Goal: Task Accomplishment & Management: Use online tool/utility

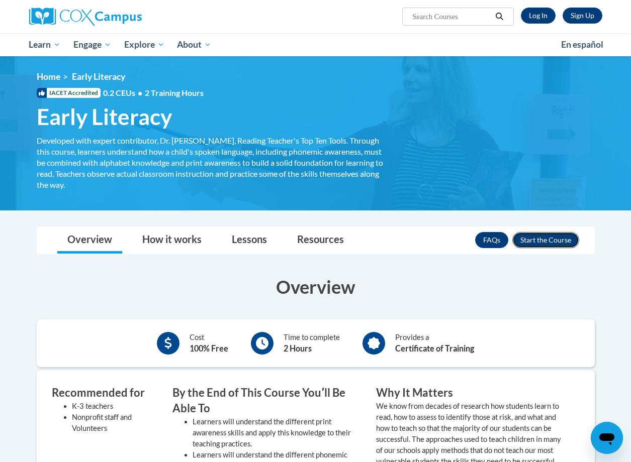
click at [568, 239] on button "Enroll" at bounding box center [545, 240] width 67 height 16
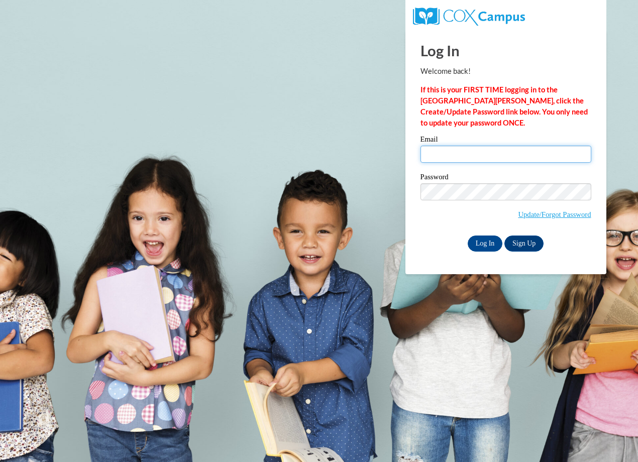
click at [557, 157] on input "Email" at bounding box center [506, 154] width 171 height 17
type input "[PERSON_NAME][EMAIL_ADDRESS][PERSON_NAME][PERSON_NAME][DOMAIN_NAME]"
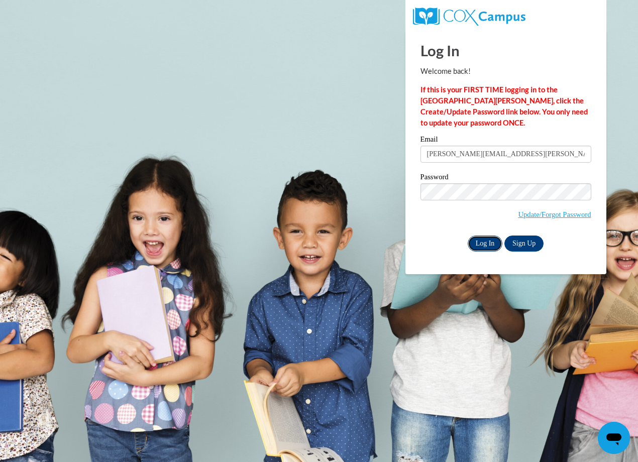
click at [485, 243] on input "Log In" at bounding box center [485, 244] width 35 height 16
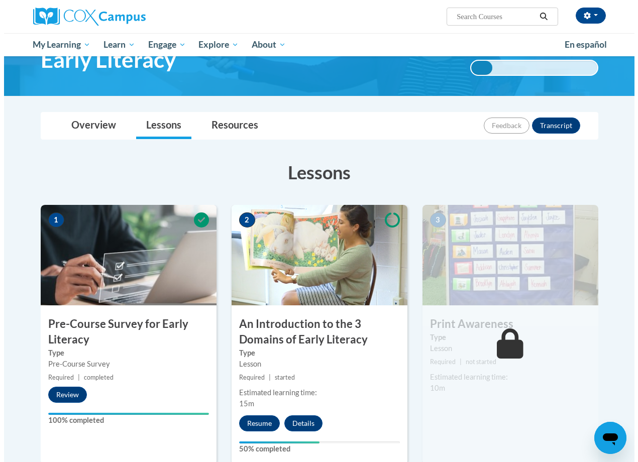
scroll to position [151, 0]
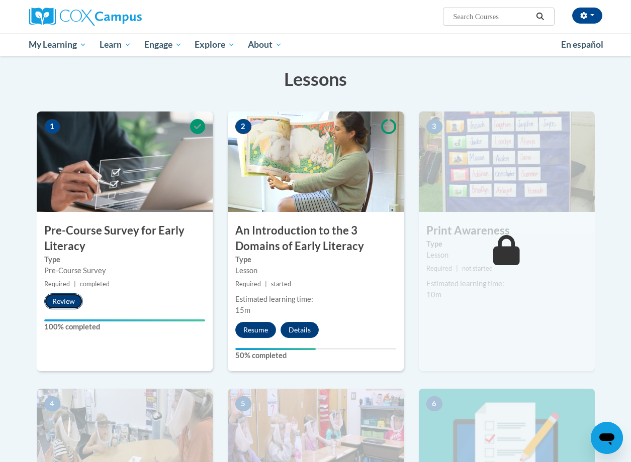
click at [58, 301] on button "Review" at bounding box center [63, 301] width 39 height 16
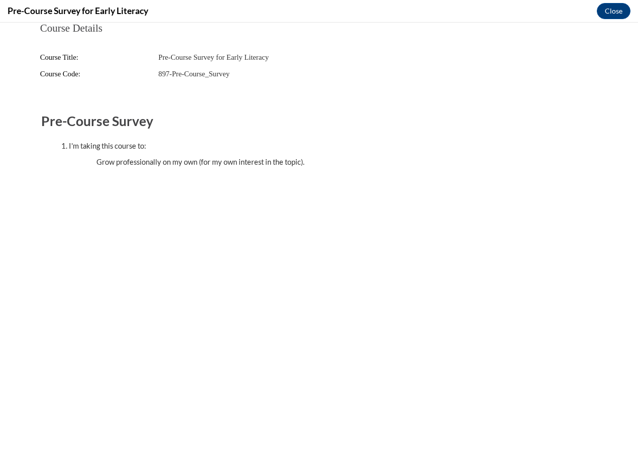
scroll to position [0, 0]
drag, startPoint x: 618, startPoint y: 4, endPoint x: 500, endPoint y: 114, distance: 161.4
click at [618, 4] on button "Close" at bounding box center [614, 11] width 34 height 16
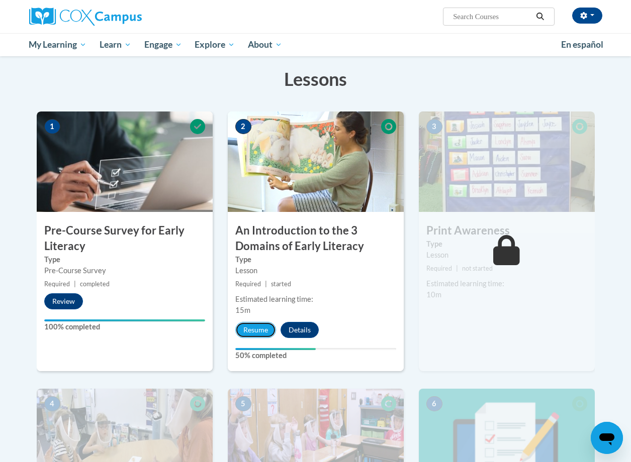
click at [267, 329] on button "Resume" at bounding box center [255, 330] width 41 height 16
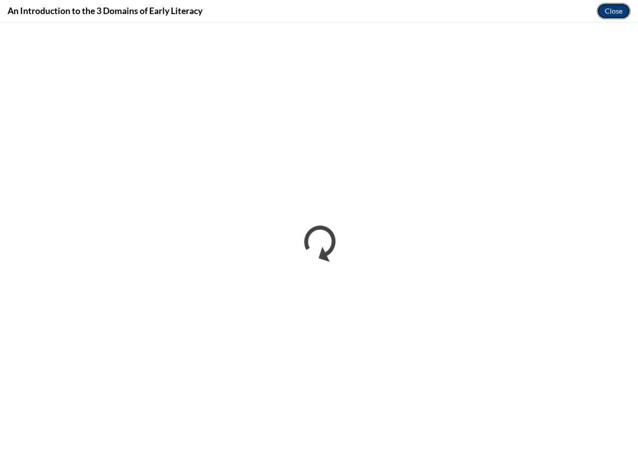
click at [601, 11] on button "Close" at bounding box center [614, 11] width 34 height 16
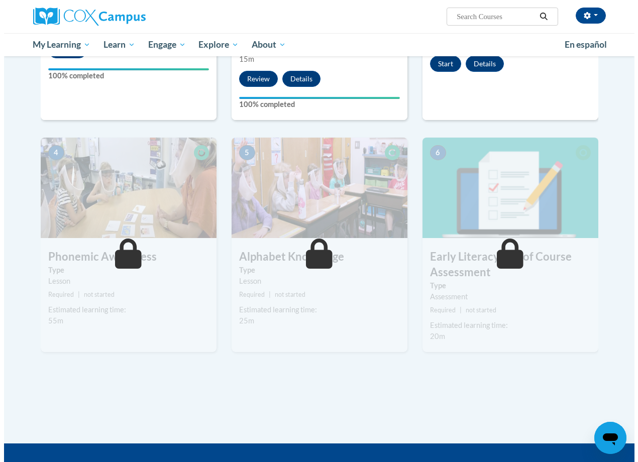
scroll to position [251, 0]
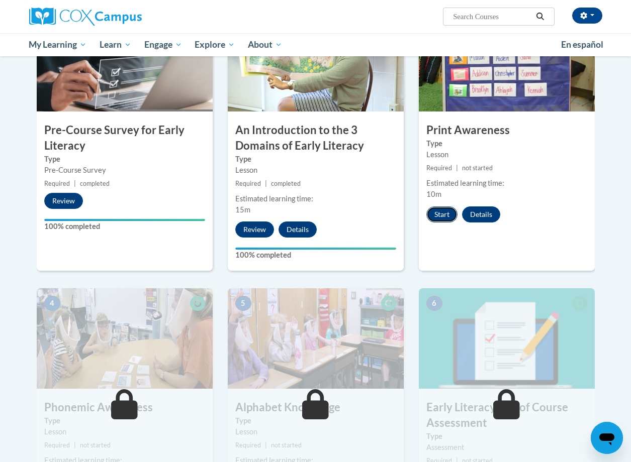
click at [451, 214] on button "Start" at bounding box center [441, 215] width 31 height 16
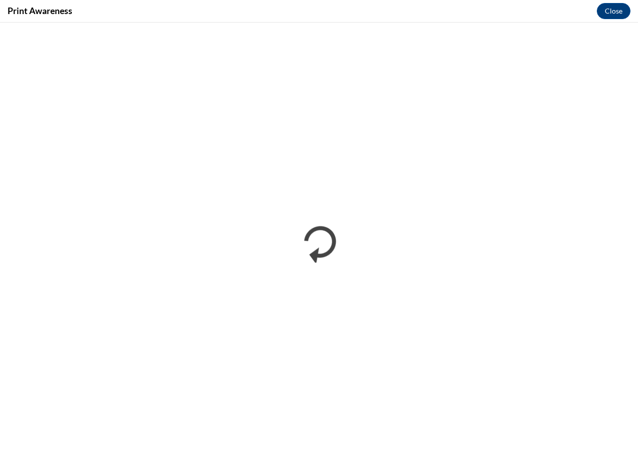
scroll to position [0, 0]
